Goal: Task Accomplishment & Management: Complete application form

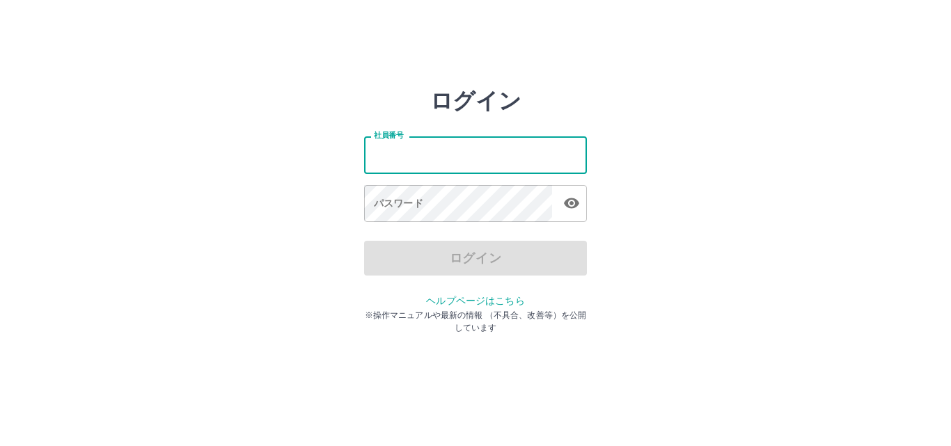
drag, startPoint x: 0, startPoint y: 0, endPoint x: 416, endPoint y: 152, distance: 442.6
click at [416, 152] on input "社員番号" at bounding box center [475, 155] width 223 height 37
type input "*******"
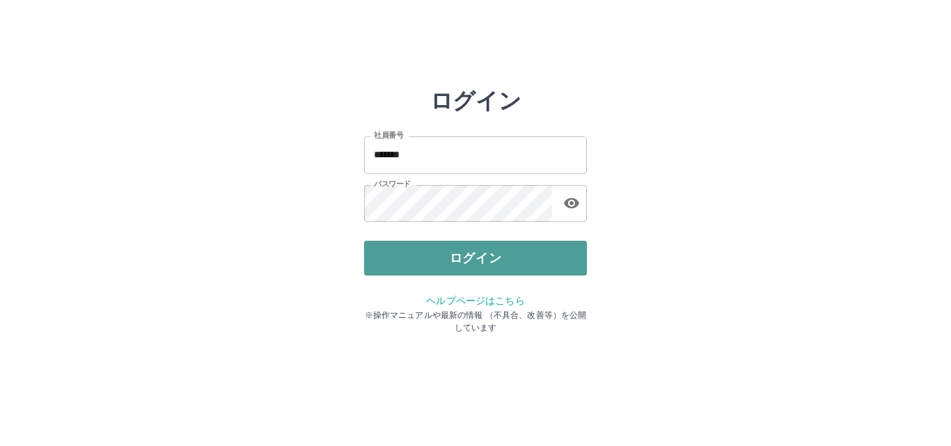
click at [386, 253] on button "ログイン" at bounding box center [475, 258] width 223 height 35
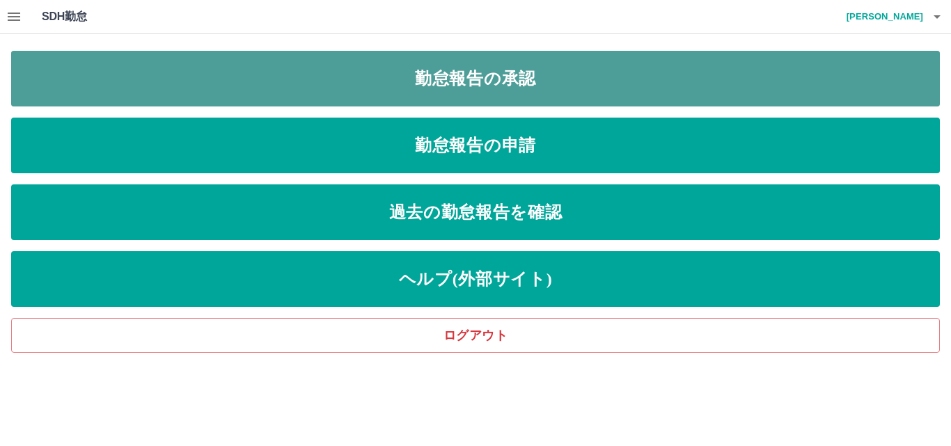
click at [330, 90] on link "勤怠報告の承認" at bounding box center [475, 79] width 929 height 56
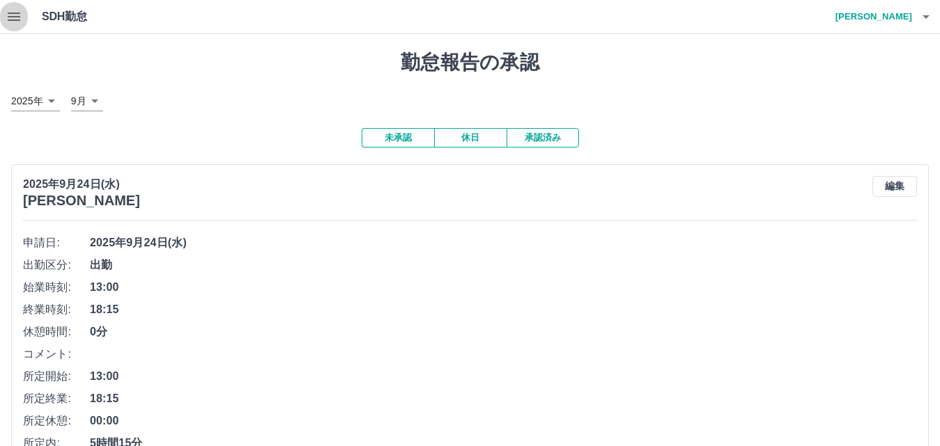
click at [16, 12] on icon "button" at bounding box center [14, 16] width 17 height 17
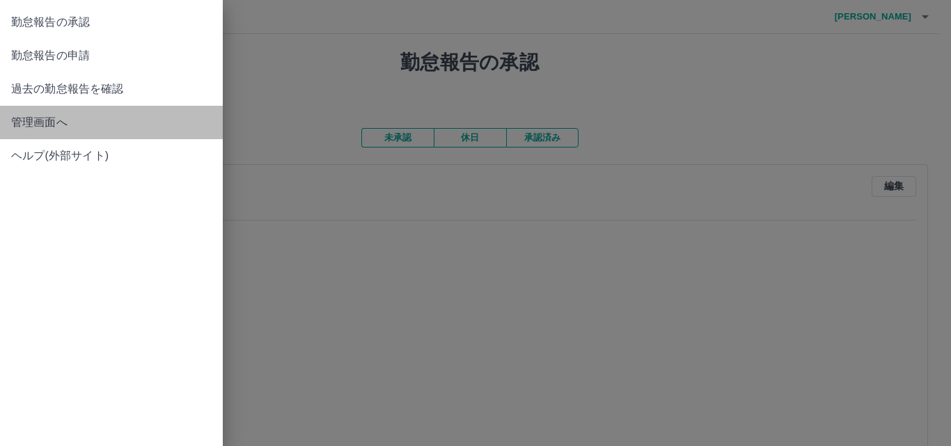
click at [40, 124] on span "管理画面へ" at bounding box center [111, 122] width 201 height 17
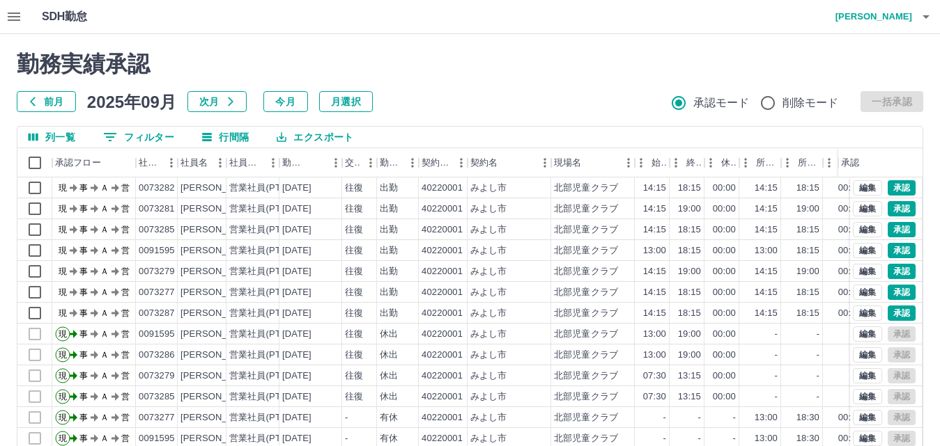
click at [18, 12] on icon "button" at bounding box center [14, 16] width 17 height 17
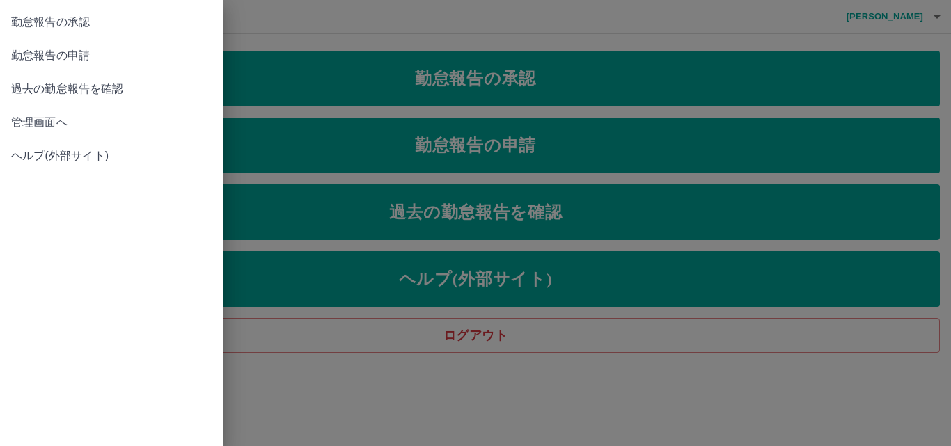
click at [382, 162] on div at bounding box center [475, 223] width 951 height 446
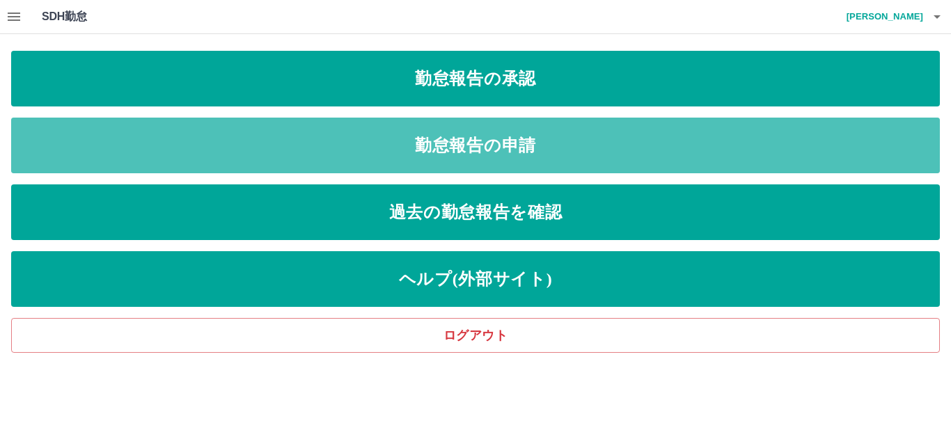
click at [382, 162] on link "勤怠報告の申請" at bounding box center [475, 146] width 929 height 56
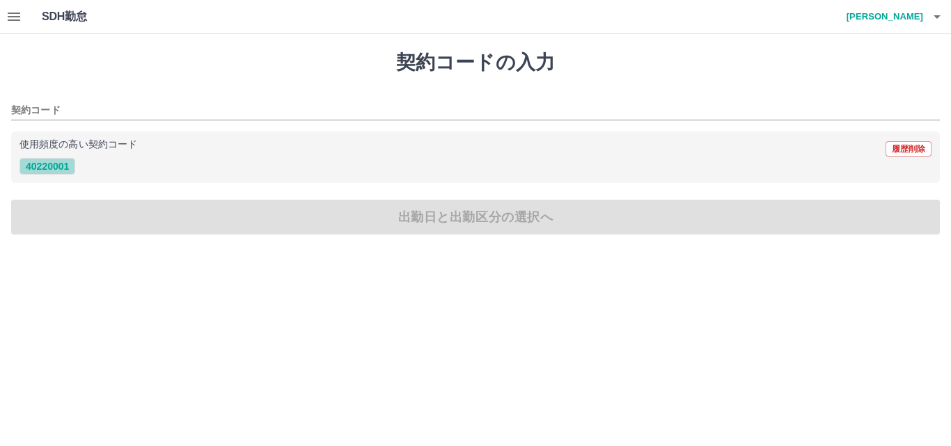
click at [52, 168] on button "40220001" at bounding box center [48, 166] width 56 height 17
type input "********"
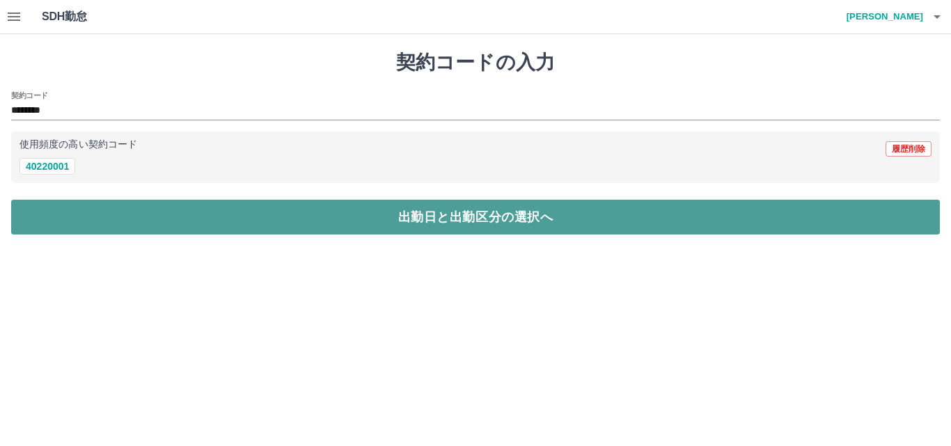
click at [189, 223] on button "出勤日と出勤区分の選択へ" at bounding box center [475, 217] width 929 height 35
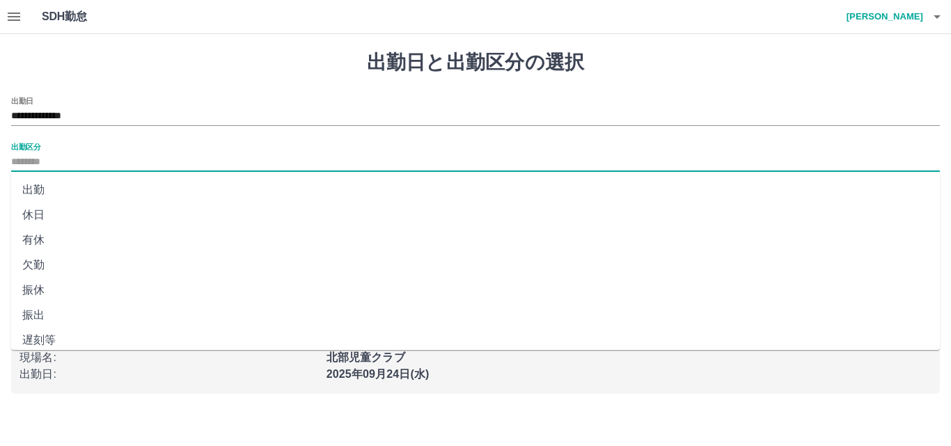
click at [59, 157] on input "出勤区分" at bounding box center [475, 162] width 929 height 17
click at [32, 188] on li "出勤" at bounding box center [475, 190] width 929 height 25
type input "**"
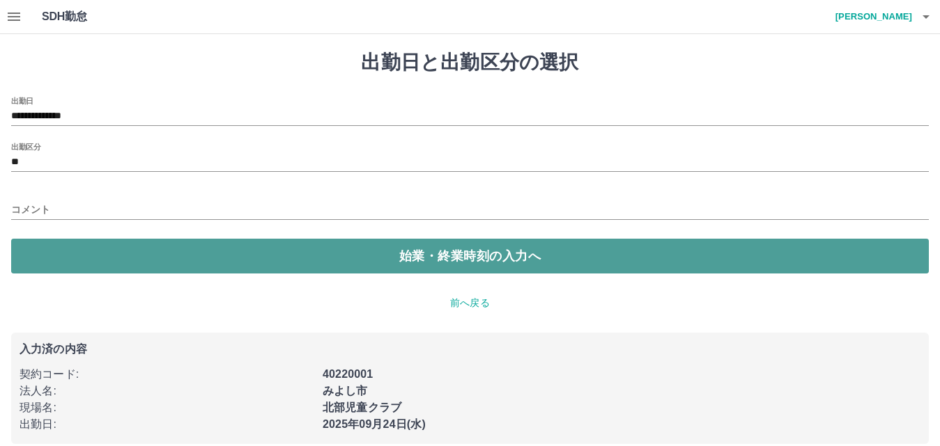
click at [422, 264] on button "始業・終業時刻の入力へ" at bounding box center [469, 256] width 917 height 35
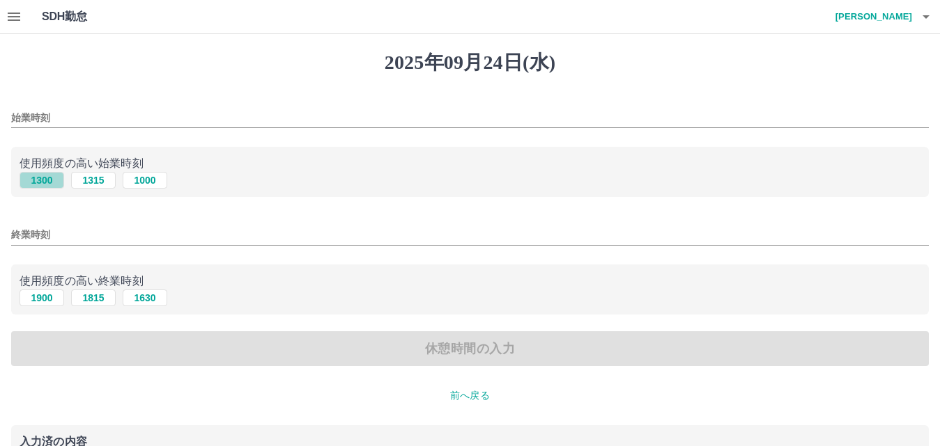
click at [50, 180] on button "1300" at bounding box center [42, 180] width 45 height 17
type input "****"
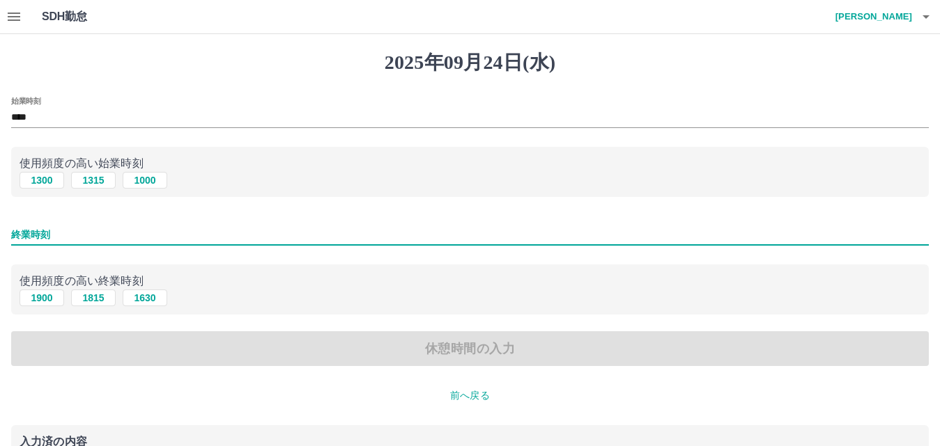
click at [61, 235] on input "終業時刻" at bounding box center [469, 235] width 917 height 20
type input "****"
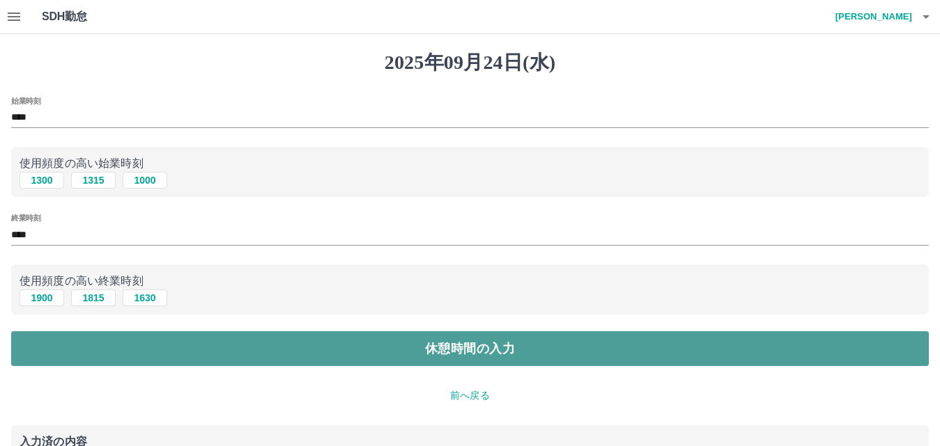
click at [476, 359] on button "休憩時間の入力" at bounding box center [469, 349] width 917 height 35
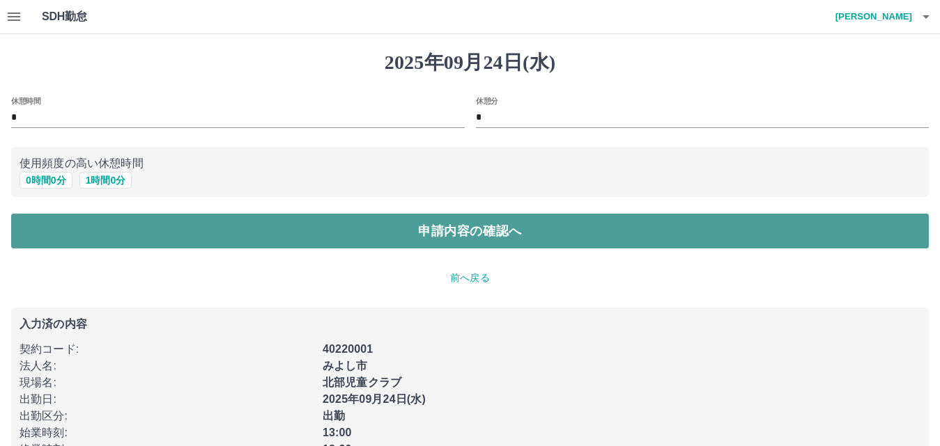
click at [498, 231] on button "申請内容の確認へ" at bounding box center [469, 231] width 917 height 35
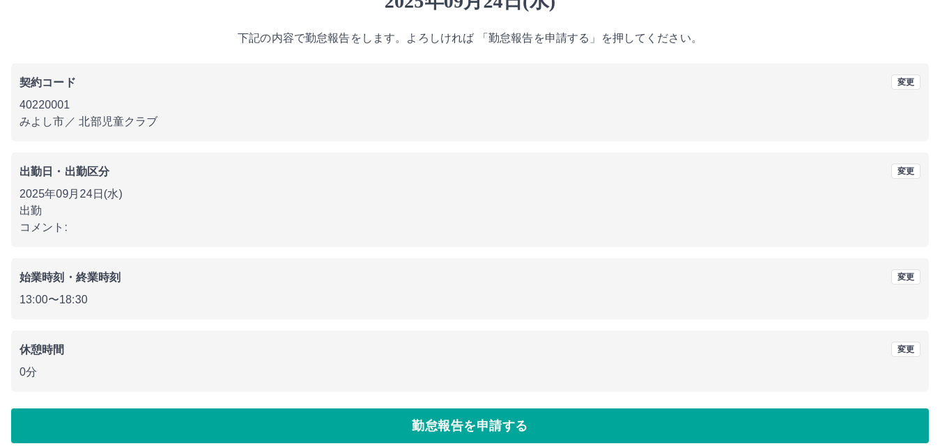
scroll to position [75, 0]
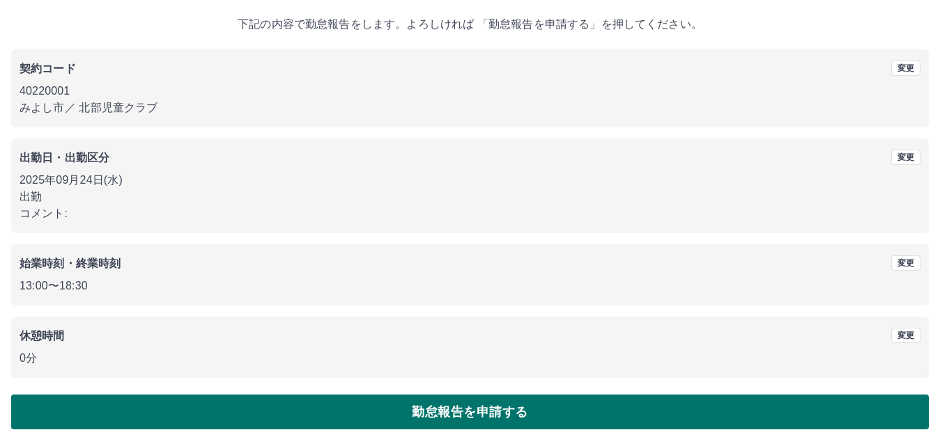
click at [432, 405] on button "勤怠報告を申請する" at bounding box center [469, 412] width 917 height 35
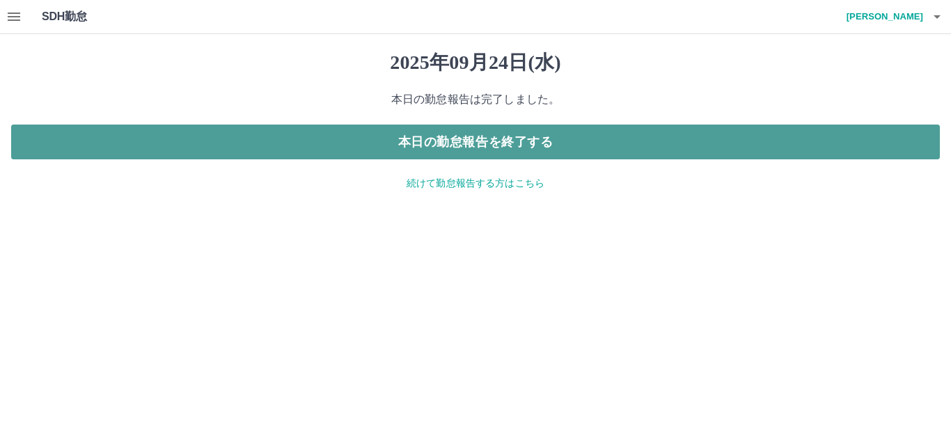
click at [486, 132] on button "本日の勤怠報告を終了する" at bounding box center [475, 142] width 929 height 35
